Goal: Task Accomplishment & Management: Manage account settings

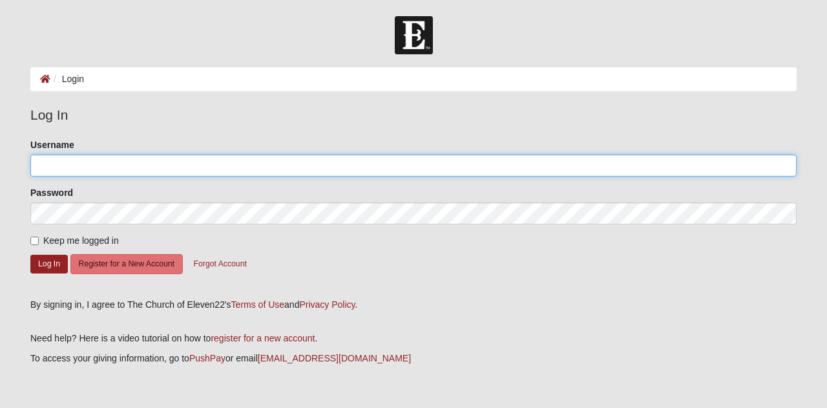
click at [70, 161] on input "Username" at bounding box center [413, 165] width 766 height 22
type input "KandaceML"
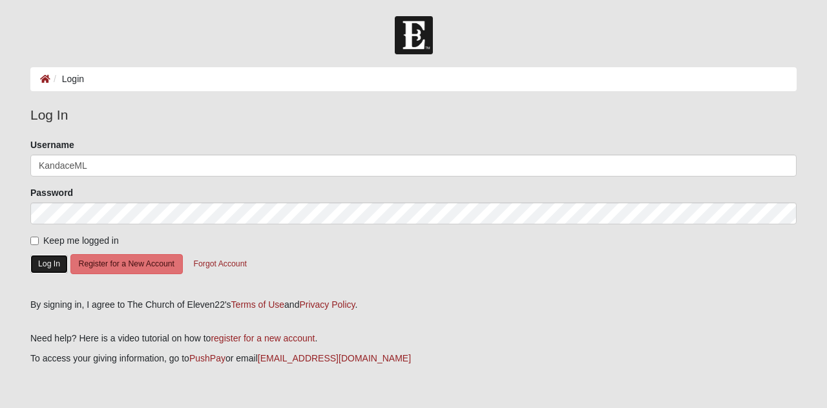
click at [48, 255] on button "Log In" at bounding box center [48, 264] width 37 height 19
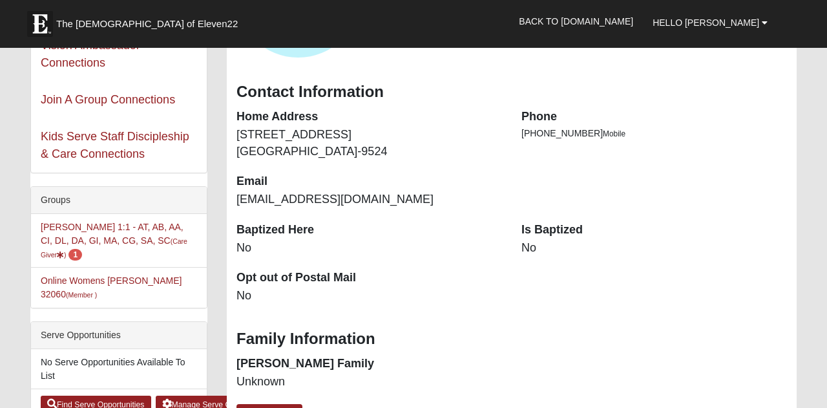
scroll to position [195, 0]
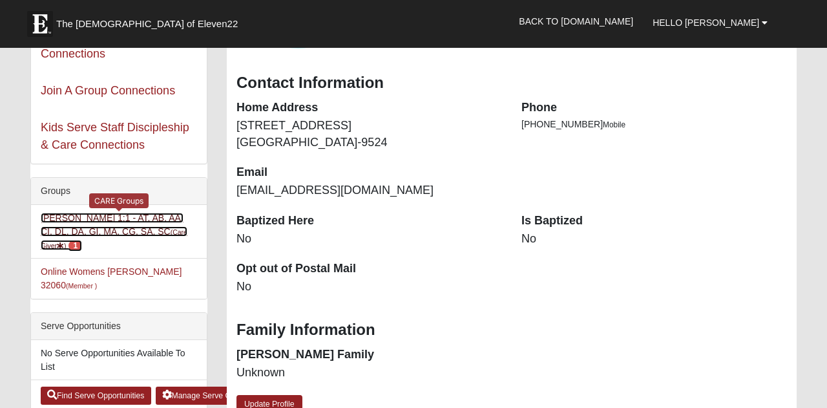
click at [138, 229] on link "Kandace Lankford 1:1 - AT, AB, AA, CI, DL, DA, GI, MA, CG, SA, SC (Care Giver )…" at bounding box center [114, 231] width 147 height 37
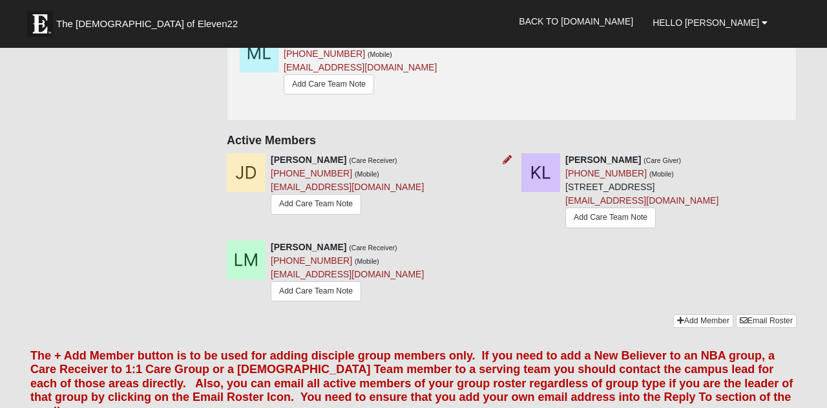
scroll to position [300, 0]
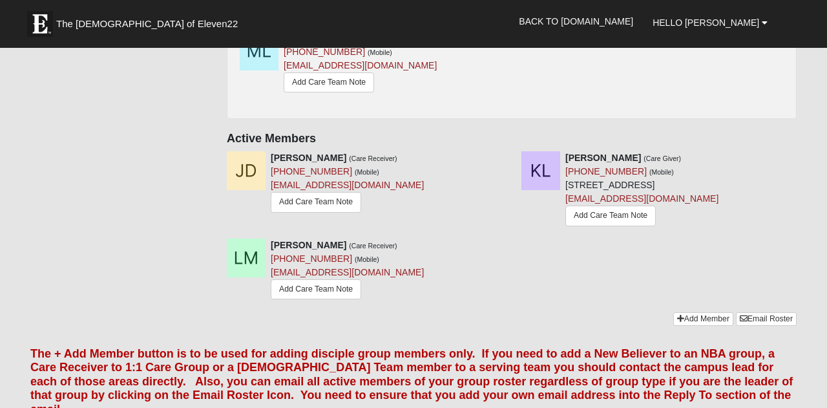
click at [412, 138] on h4 "Active Members" at bounding box center [512, 139] width 570 height 14
click at [402, 162] on div "[PERSON_NAME] (Care Receiver) [PHONE_NUMBER] (Mobile) [EMAIL_ADDRESS][DOMAIN_NA…" at bounding box center [364, 183] width 295 height 64
click at [508, 243] on icon at bounding box center [507, 244] width 9 height 9
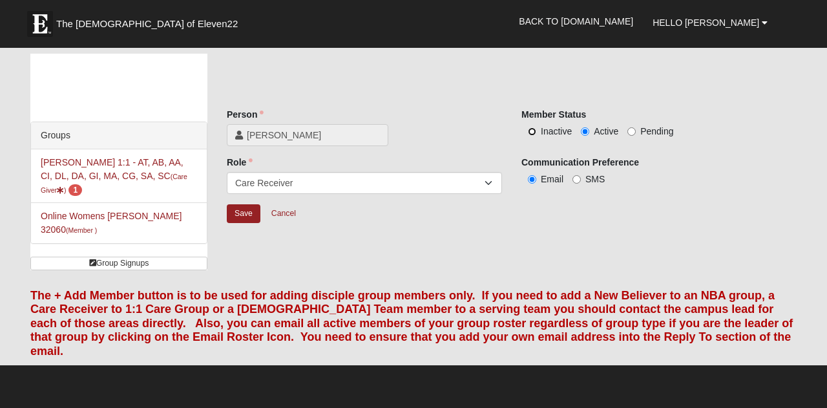
click at [532, 132] on input "Inactive" at bounding box center [532, 131] width 8 height 8
radio input "true"
click at [247, 213] on input "Save" at bounding box center [244, 213] width 34 height 19
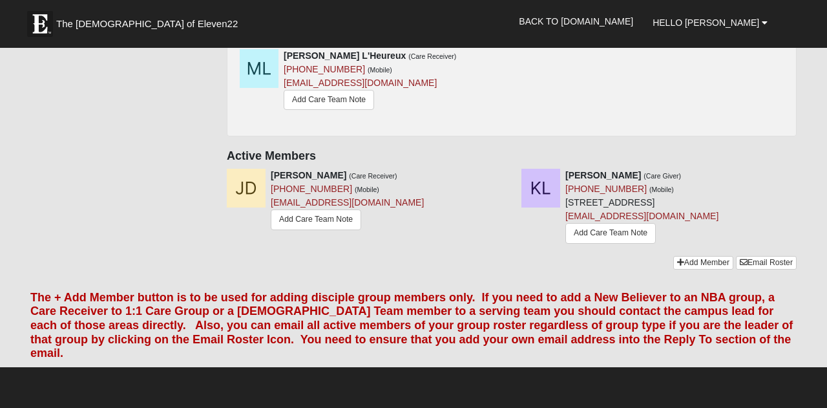
scroll to position [285, 0]
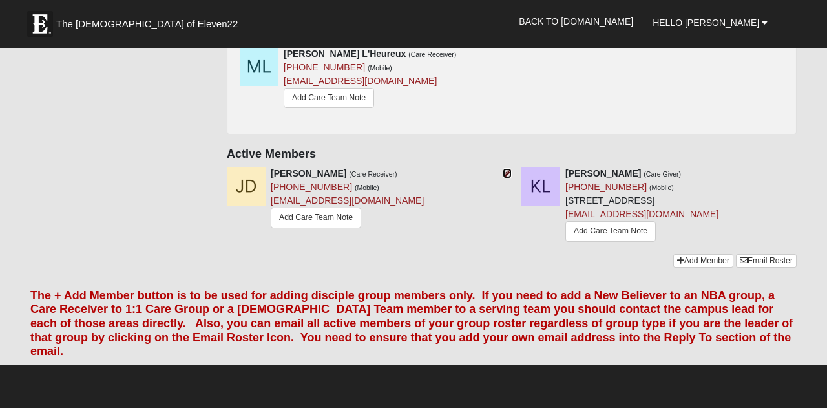
click at [507, 174] on icon at bounding box center [507, 173] width 9 height 9
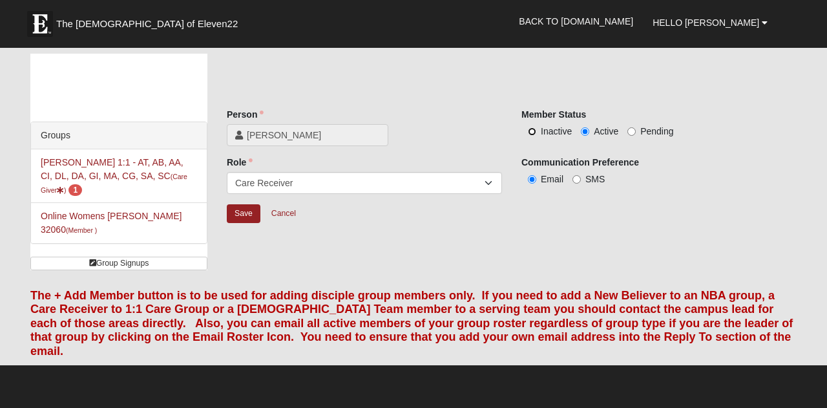
click at [530, 132] on input "Inactive" at bounding box center [532, 131] width 8 height 8
radio input "true"
click at [245, 214] on input "Save" at bounding box center [244, 213] width 34 height 19
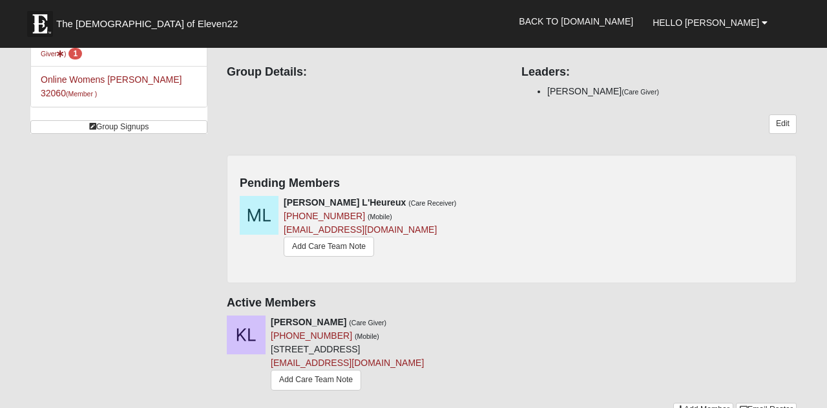
scroll to position [136, 0]
click at [506, 202] on icon at bounding box center [507, 202] width 9 height 9
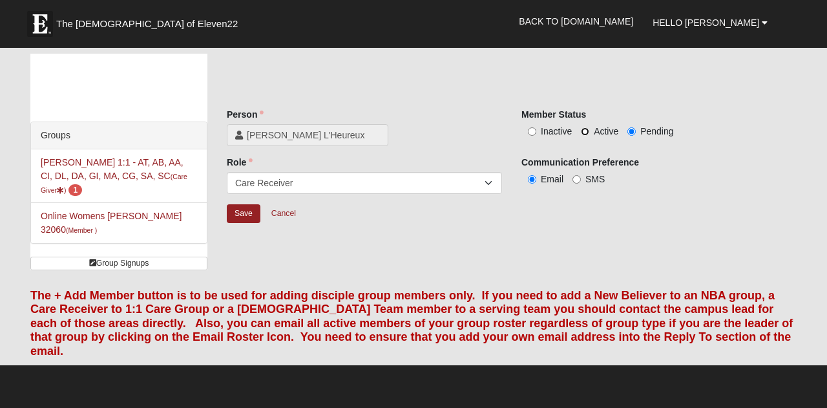
click at [583, 131] on input "Active" at bounding box center [585, 131] width 8 height 8
radio input "true"
click at [242, 214] on input "Save" at bounding box center [244, 213] width 34 height 19
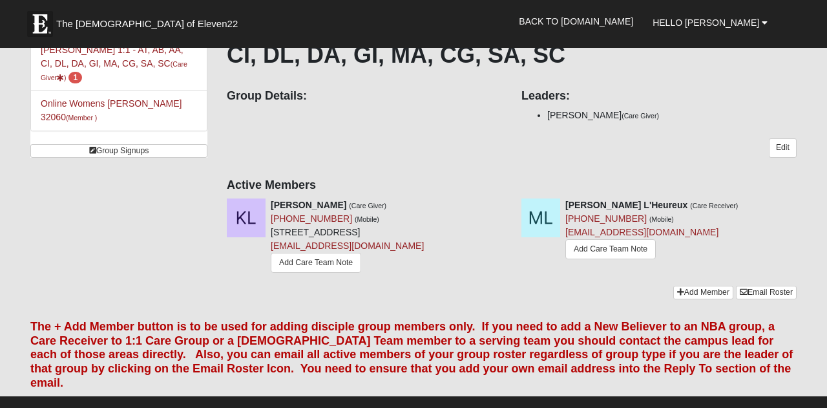
scroll to position [120, 0]
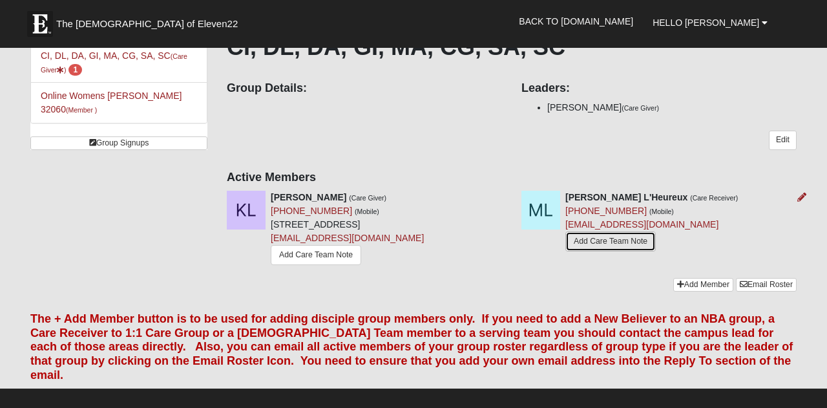
click at [592, 238] on link "Add Care Team Note" at bounding box center [610, 241] width 90 height 20
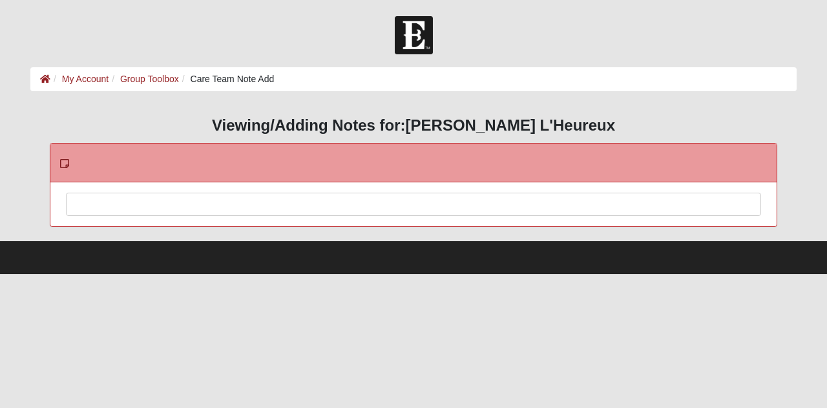
click at [262, 203] on div at bounding box center [414, 221] width 694 height 57
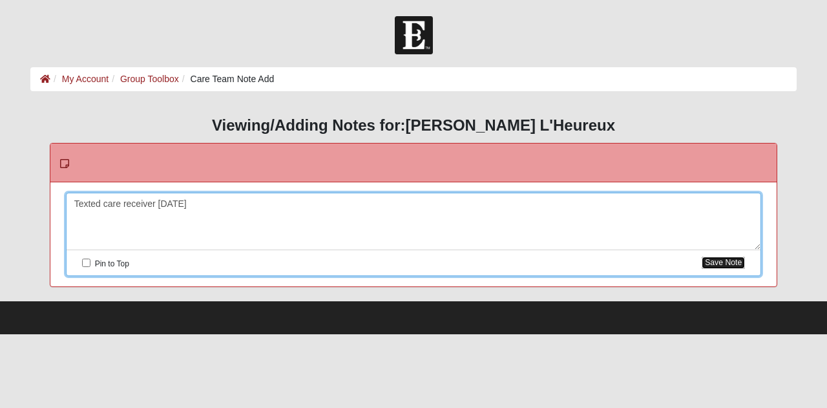
click at [723, 260] on button "Save Note" at bounding box center [723, 262] width 43 height 12
